Goal: Task Accomplishment & Management: Manage account settings

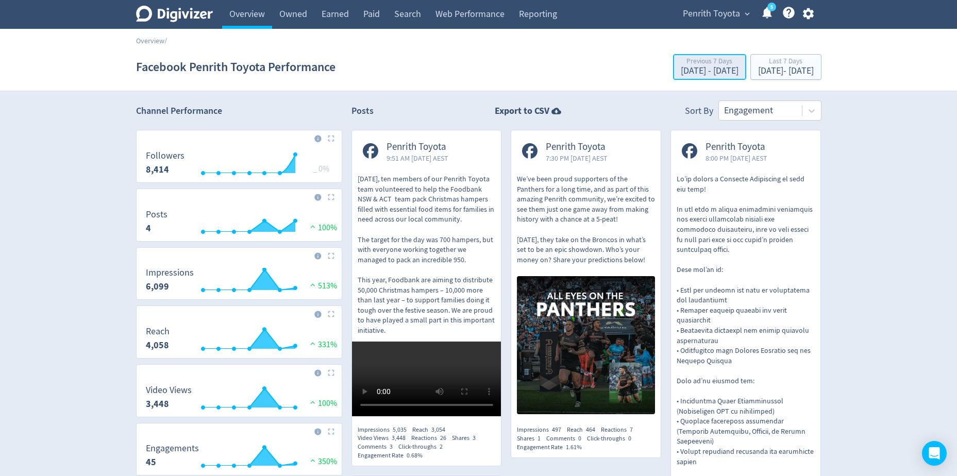
click at [680, 72] on div "[DATE] - [DATE]" at bounding box center [709, 70] width 58 height 9
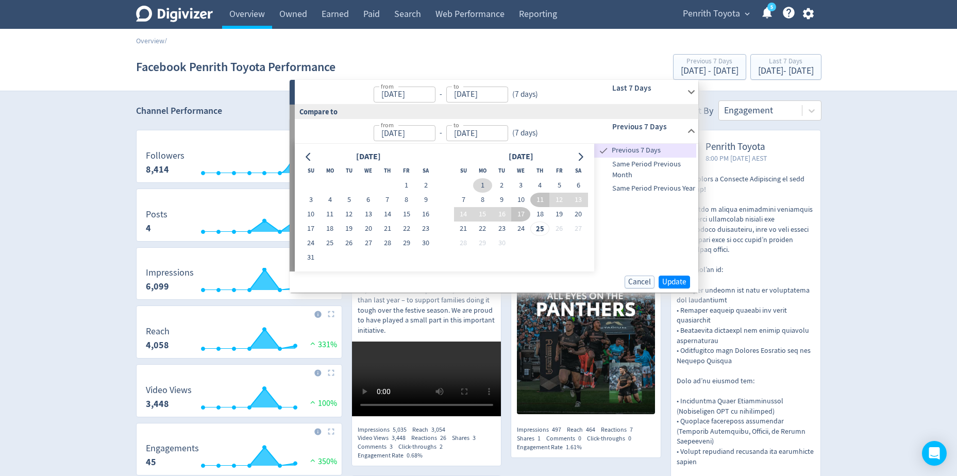
click at [481, 184] on button "1" at bounding box center [482, 185] width 19 height 14
type input "[DATE]"
click at [631, 150] on span "Previous 7 days" at bounding box center [652, 150] width 87 height 11
type input "[DATE]"
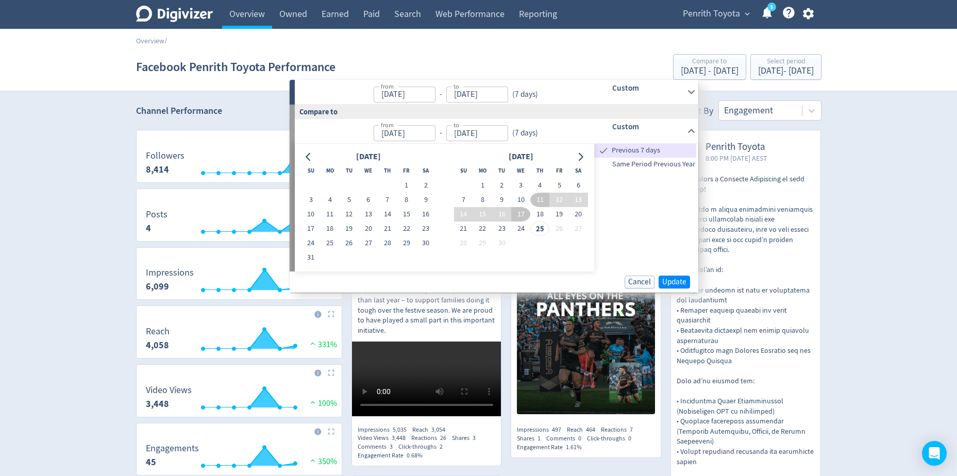
type input "[DATE]"
click at [674, 284] on span "Update" at bounding box center [674, 282] width 24 height 8
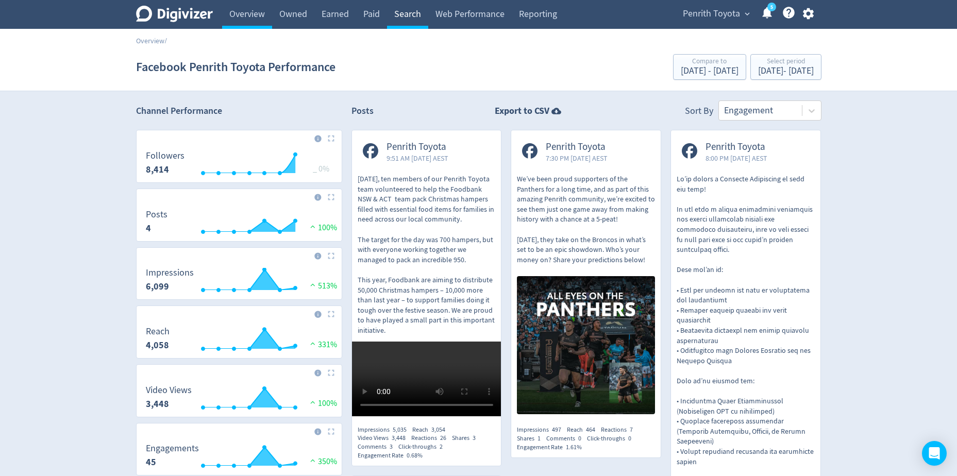
click at [399, 16] on link "Search" at bounding box center [407, 14] width 41 height 29
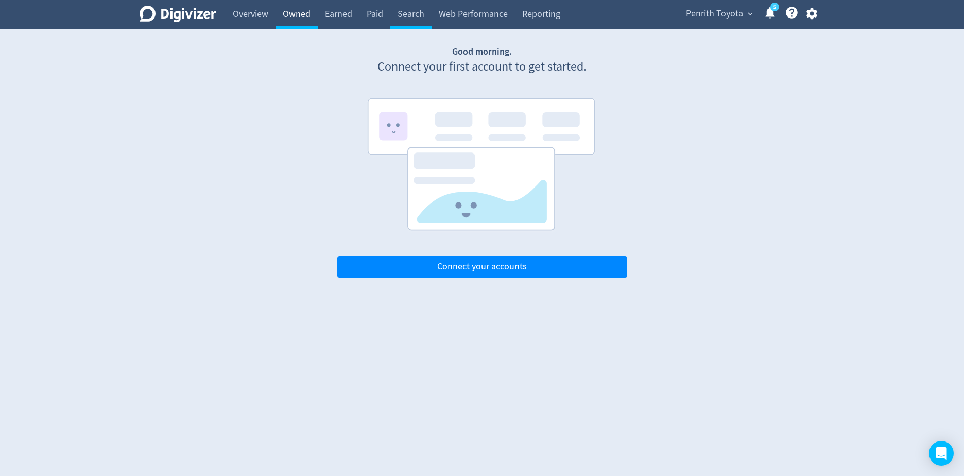
click at [310, 16] on link "Owned" at bounding box center [297, 14] width 42 height 29
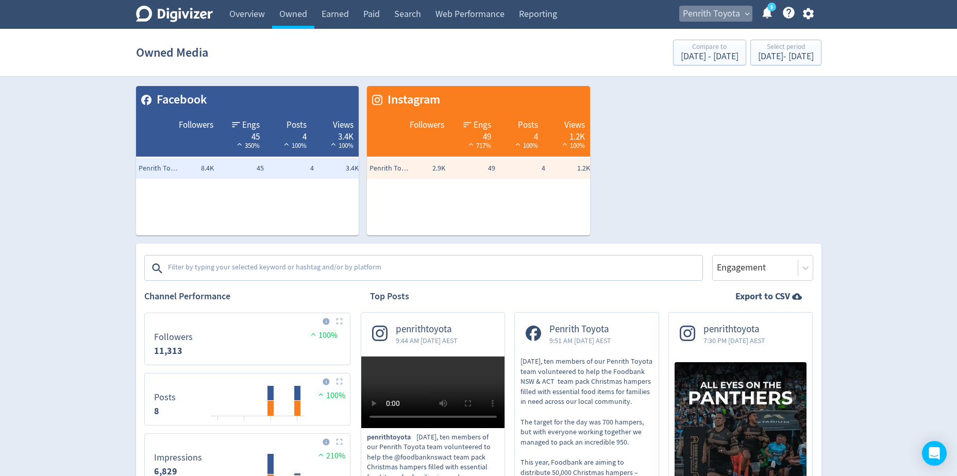
click at [739, 13] on span "Penrith Toyota" at bounding box center [710, 14] width 57 height 16
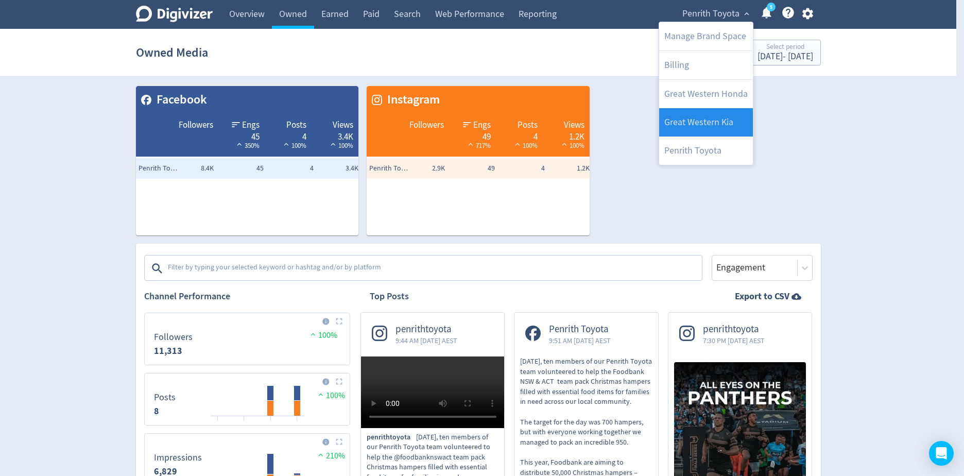
click at [709, 124] on link "Great Western Kia" at bounding box center [706, 122] width 94 height 28
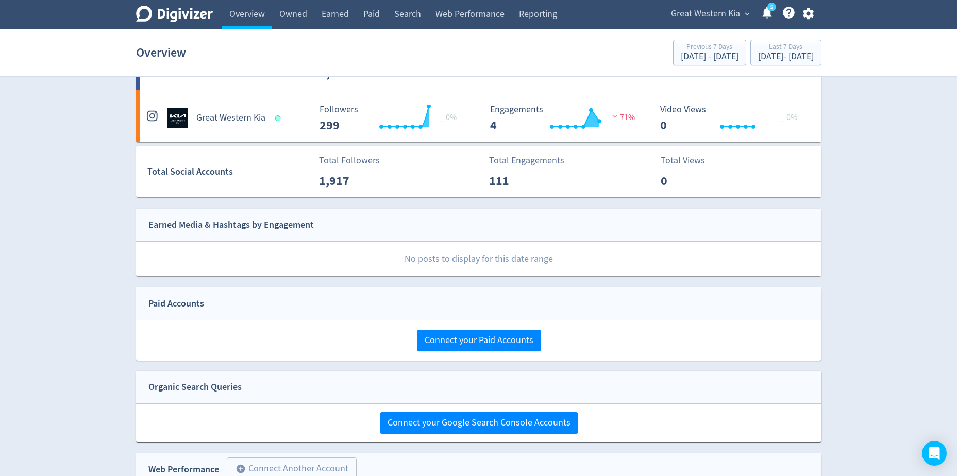
scroll to position [41, 0]
